Goal: Find specific fact: Find specific fact

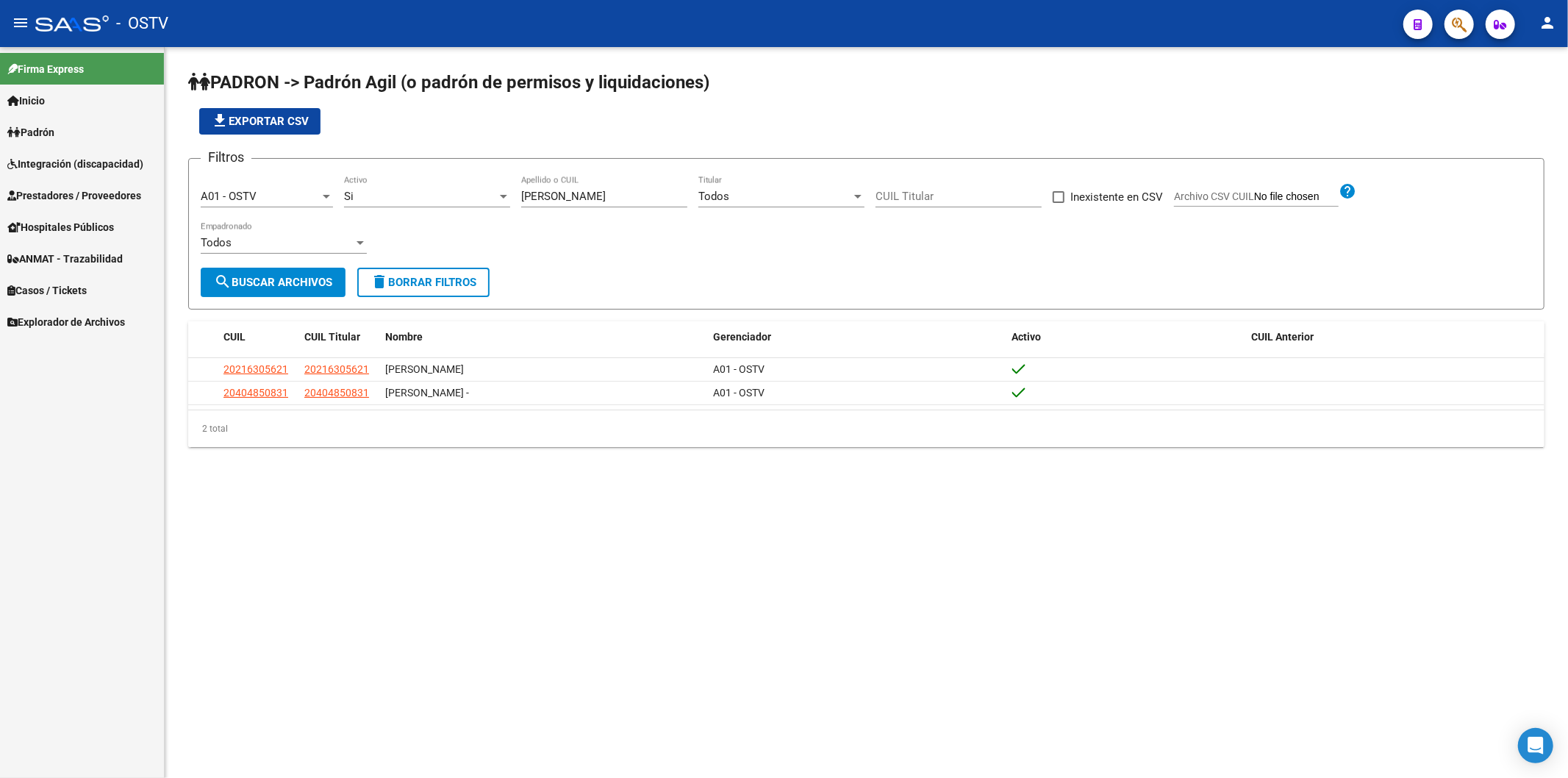
click at [429, 138] on app-list-header "PADRON -> Padrón Agil ([PERSON_NAME] de permisos y liquidaciones) file_download…" at bounding box center [866, 190] width 1356 height 239
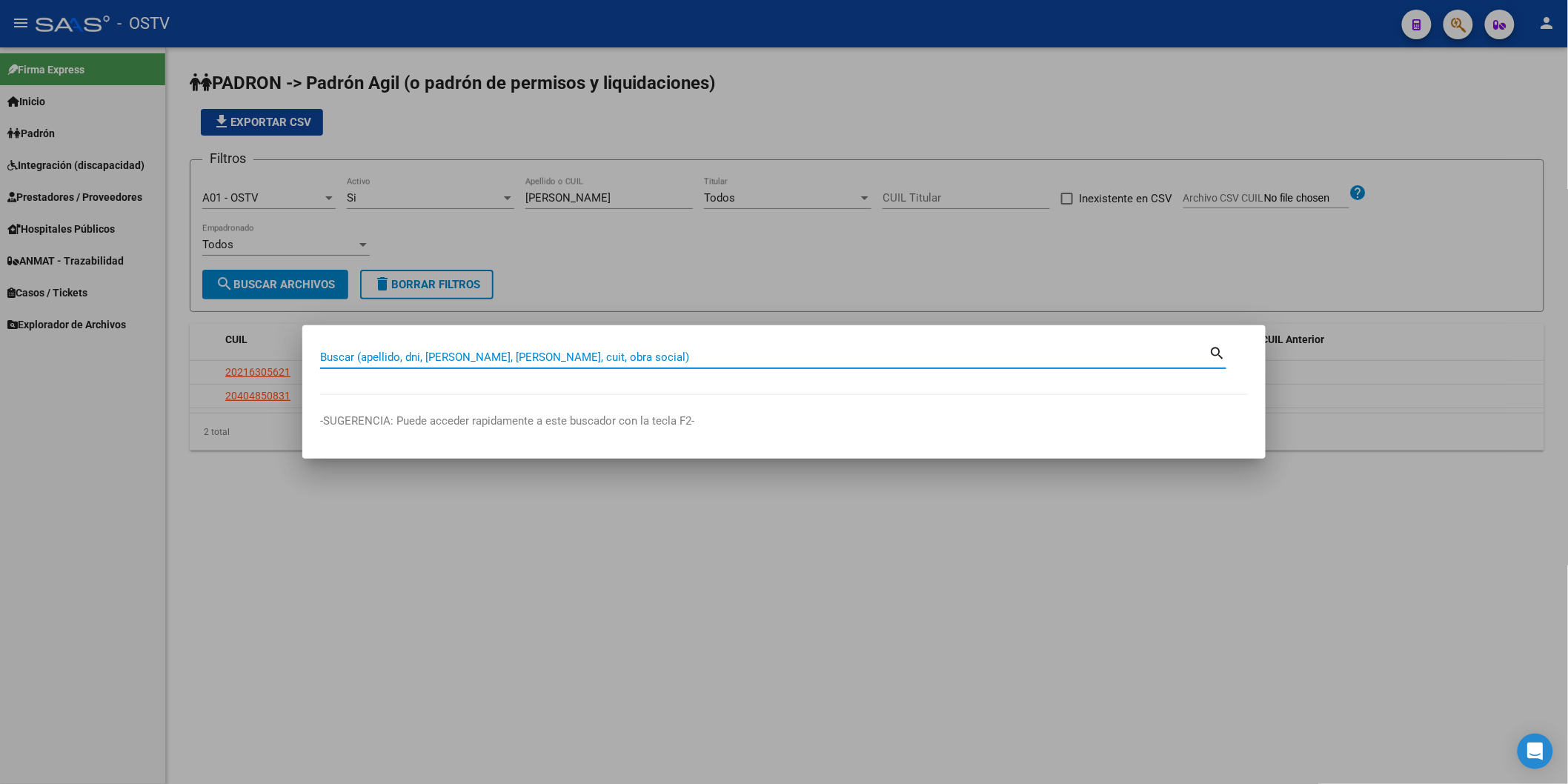
paste input "48446344"
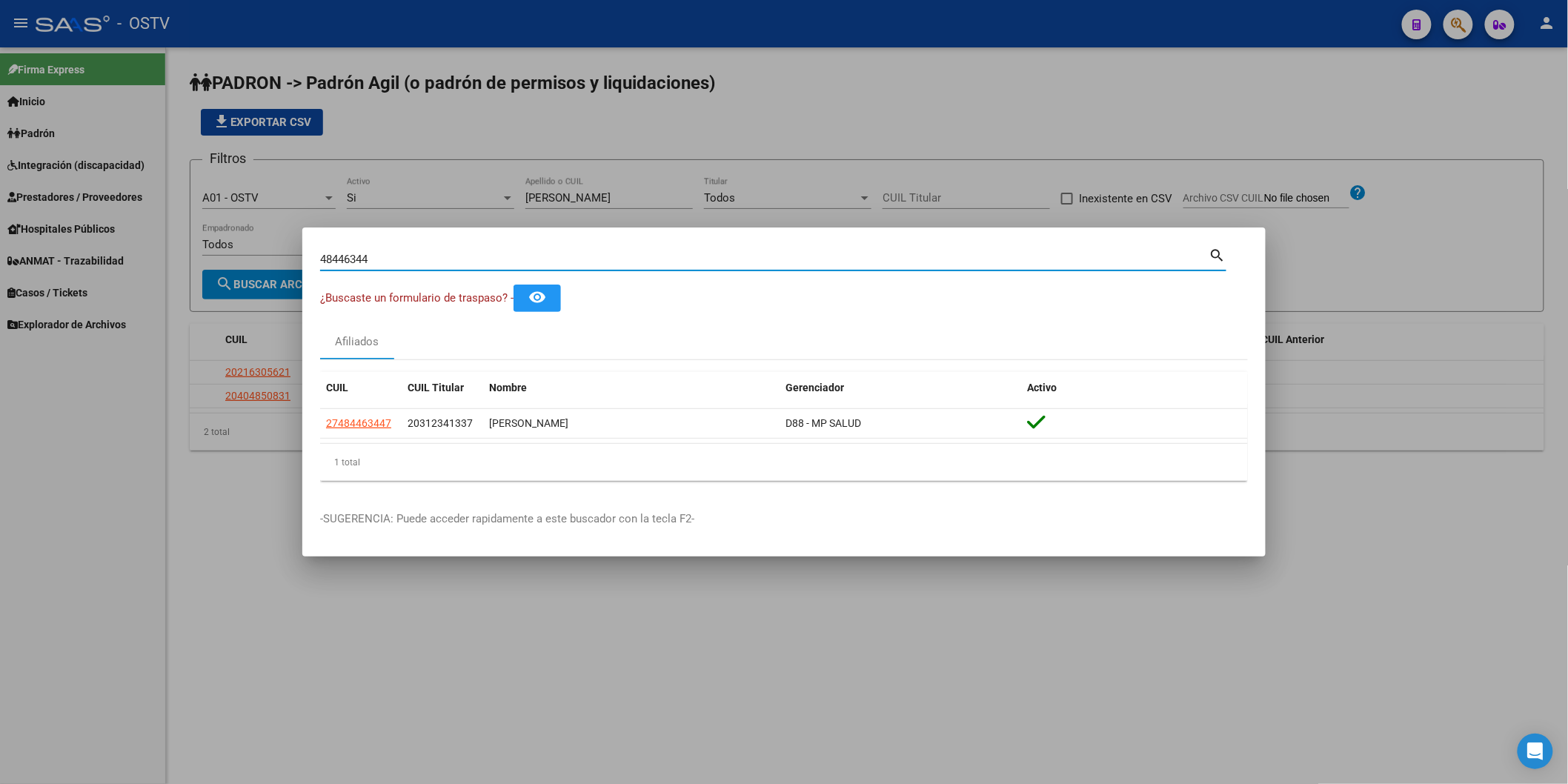
drag, startPoint x: 401, startPoint y: 260, endPoint x: 127, endPoint y: 255, distance: 274.0
click at [127, 255] on div "48446344 Buscar (apellido, dni, cuil, nro traspaso, cuit, obra social) search ¿…" at bounding box center [784, 392] width 1568 height 784
paste input "31234133"
type input "31234133"
click at [581, 149] on div at bounding box center [784, 392] width 1568 height 784
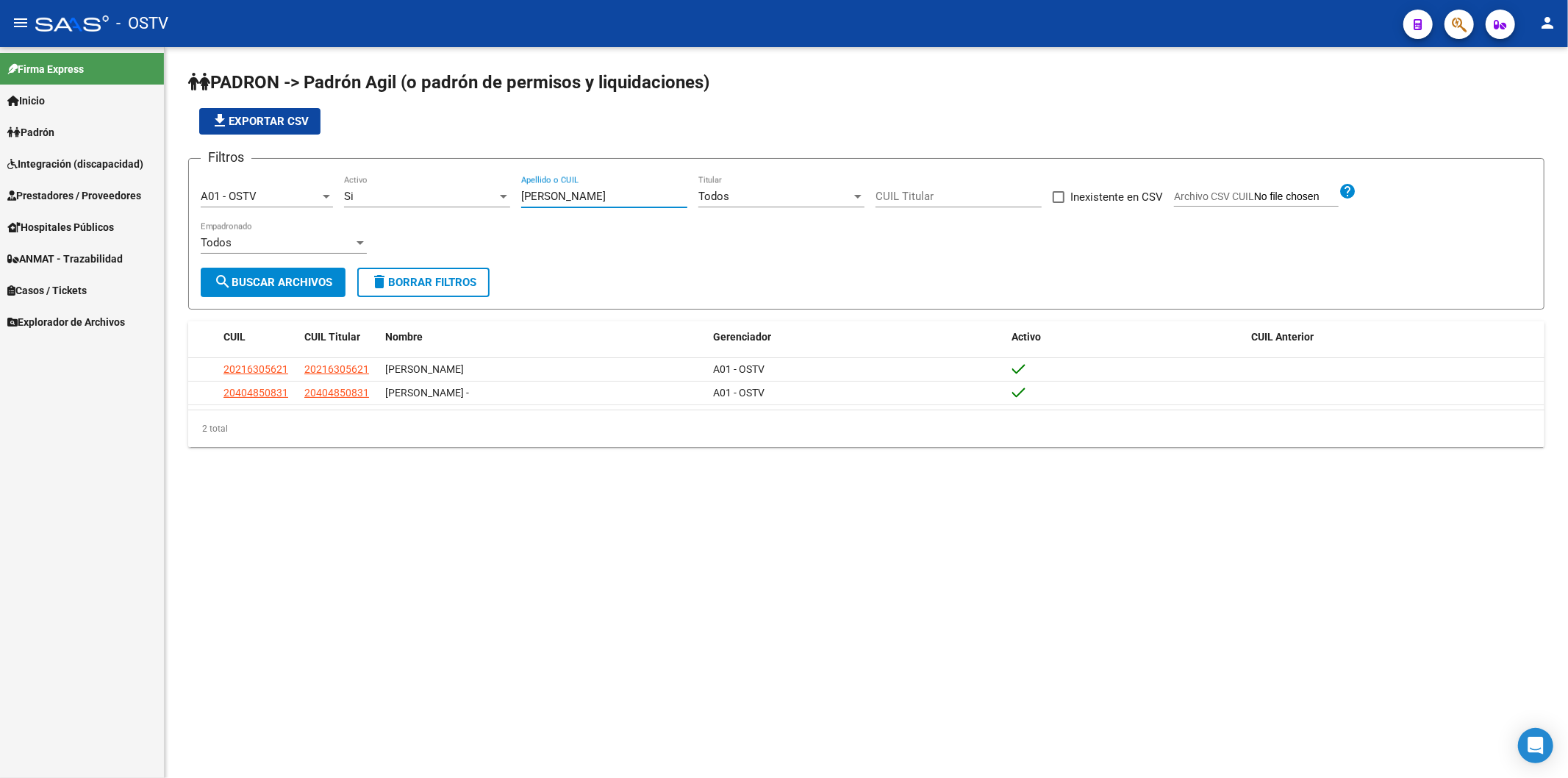
drag, startPoint x: 591, startPoint y: 198, endPoint x: 369, endPoint y: 206, distance: 222.1
click at [379, 205] on div "Filtros A01 - OSTV Seleccionar Gerenciador Si Activo MIRANDA Apellido o CUIL To…" at bounding box center [867, 219] width 1331 height 97
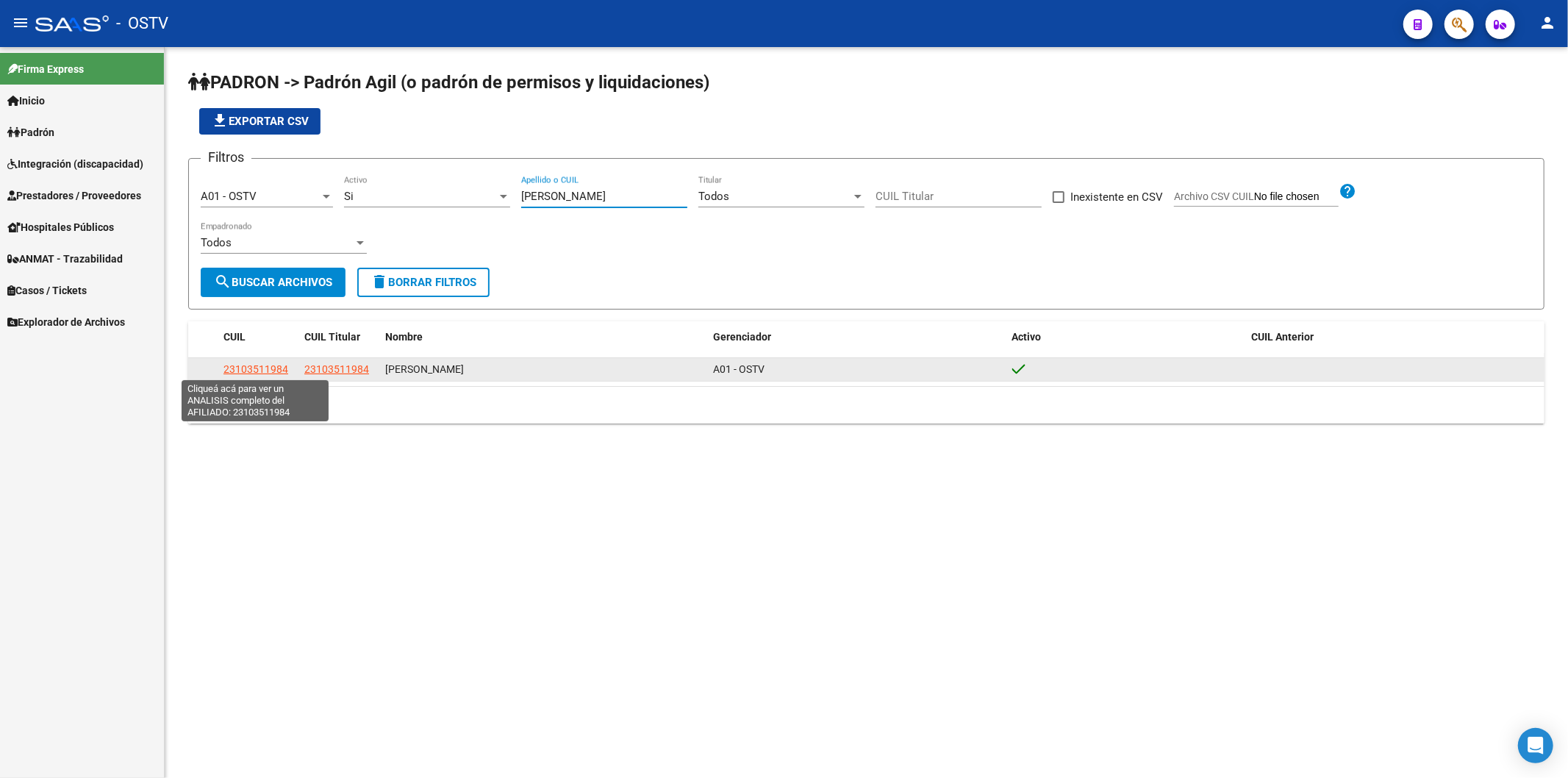
type input "[PERSON_NAME]"
click at [276, 365] on span "23103511984" at bounding box center [256, 369] width 65 height 12
type textarea "23103511984"
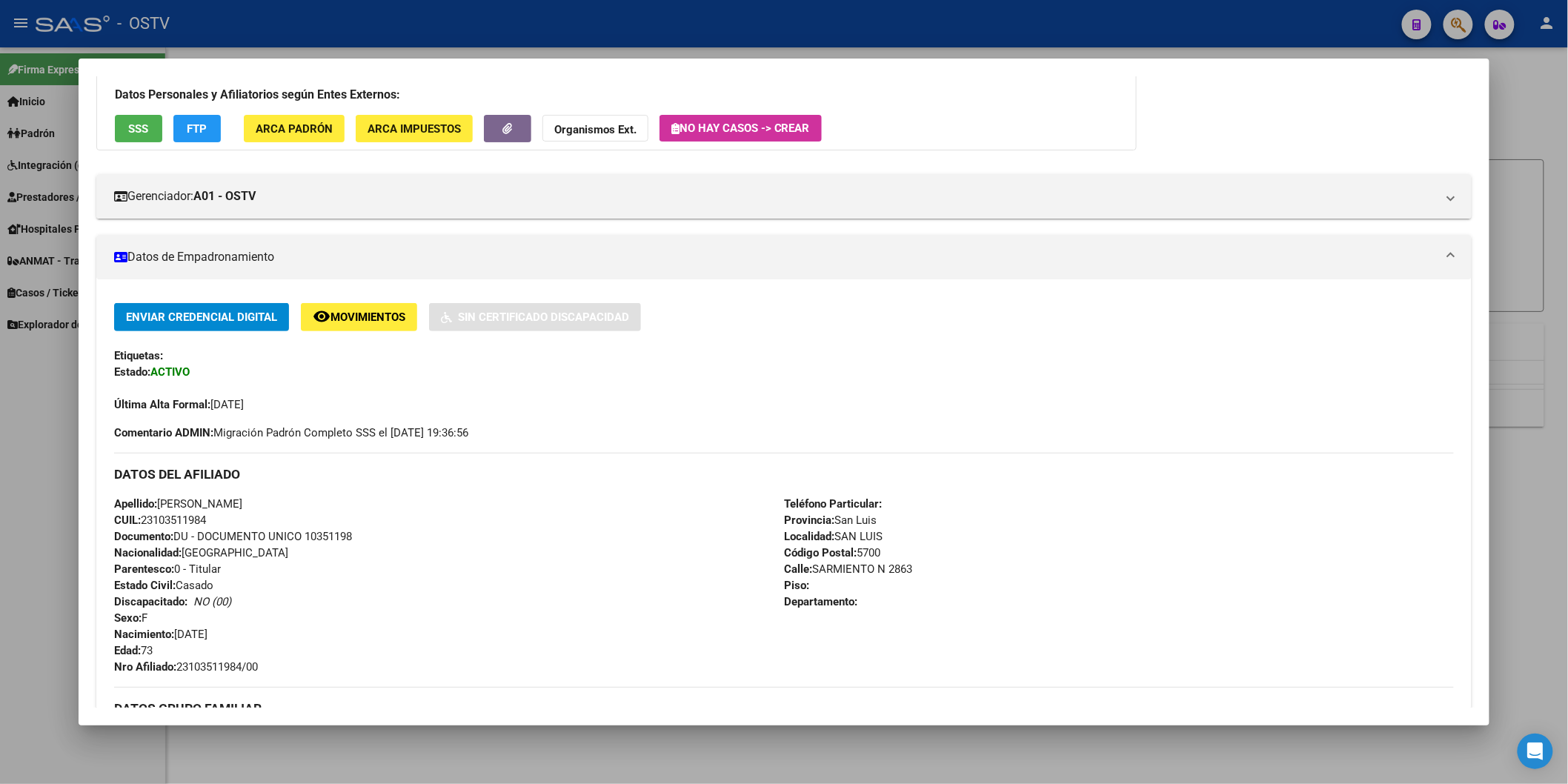
scroll to position [247, 0]
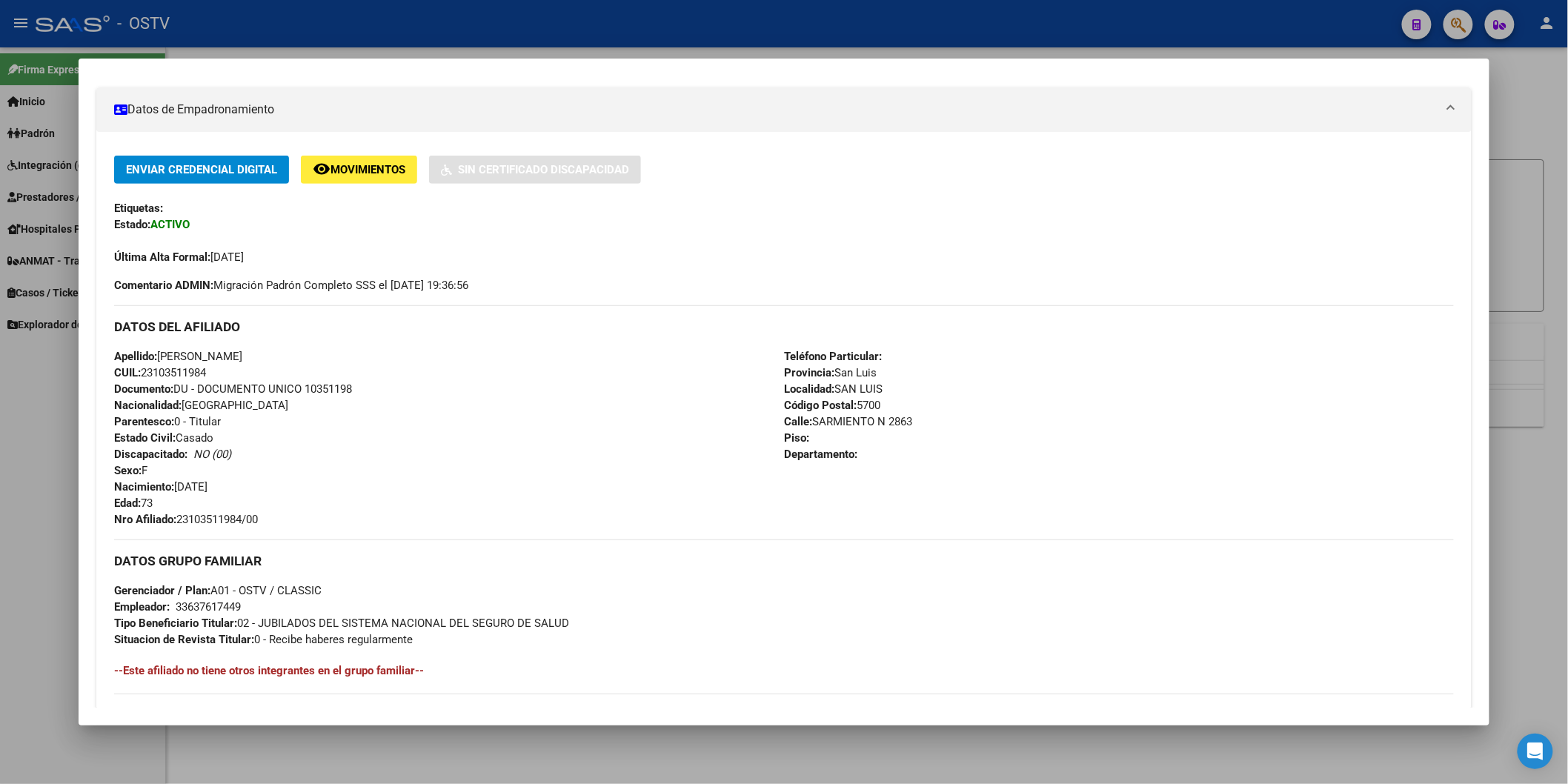
click at [315, 387] on span "Documento: DU - DOCUMENTO UNICO 10351198" at bounding box center [232, 389] width 238 height 13
copy span "10351198"
drag, startPoint x: 174, startPoint y: 514, endPoint x: 240, endPoint y: 517, distance: 66.1
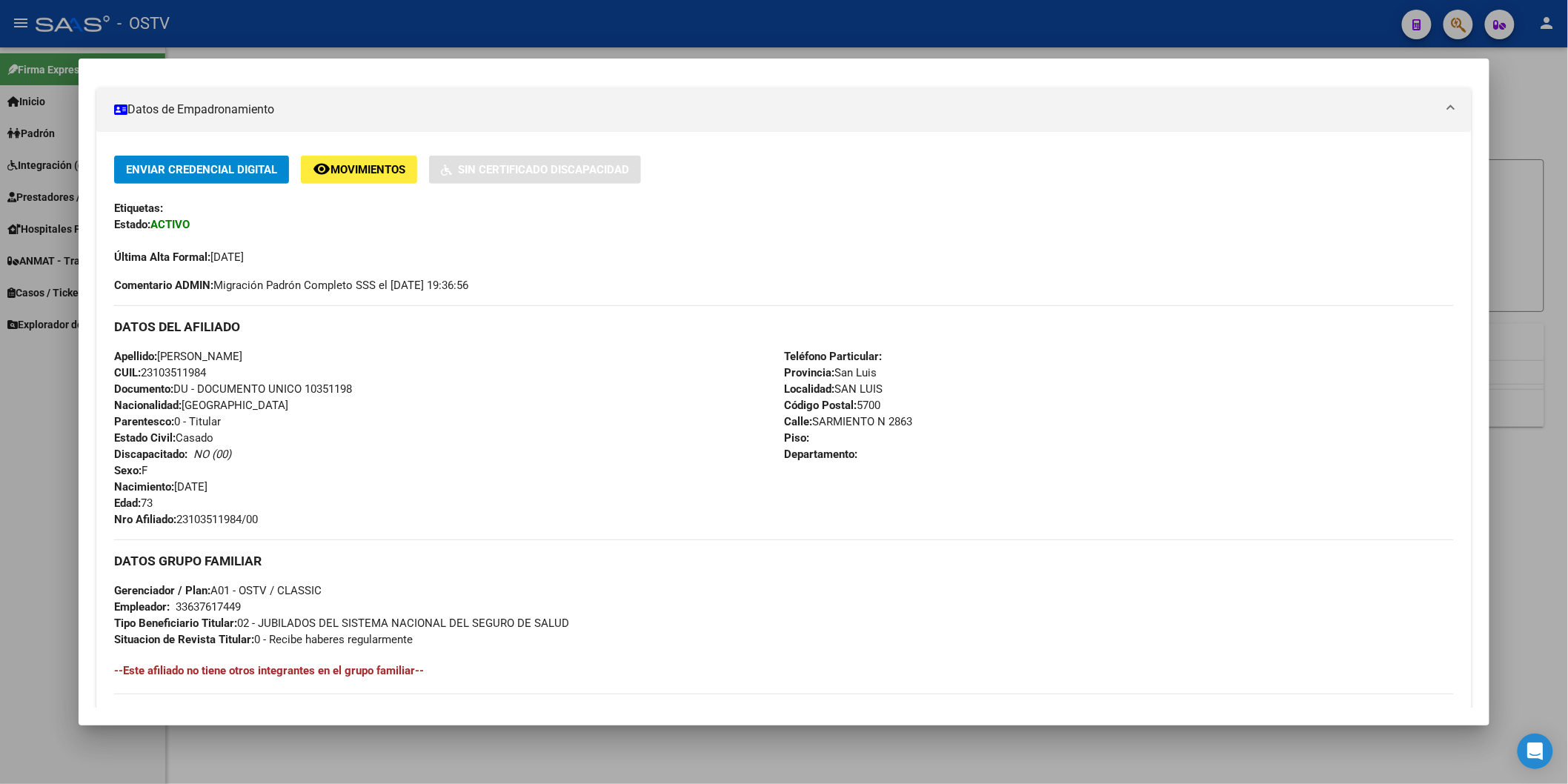
click at [240, 517] on span "Nro Afiliado: 23103511984/00" at bounding box center [185, 520] width 143 height 13
copy span "23103511984"
